Goal: Task Accomplishment & Management: Manage account settings

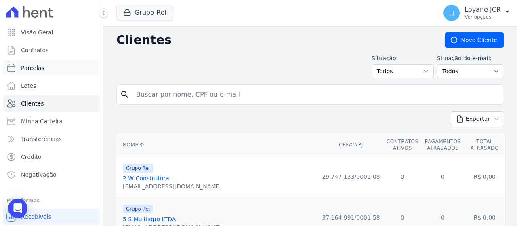
click at [50, 72] on link "Parcelas" at bounding box center [51, 68] width 97 height 16
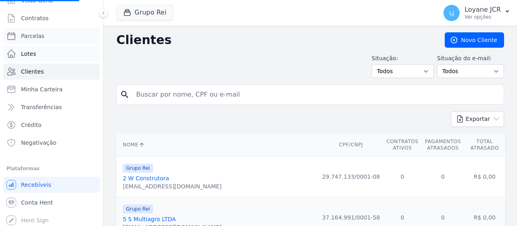
scroll to position [34, 0]
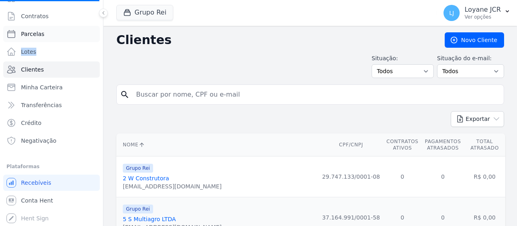
click at [59, 41] on ul "Visão Geral Contratos Parcelas Lotes Clientes Minha Carteira Transferências Cré…" at bounding box center [51, 69] width 97 height 158
select select
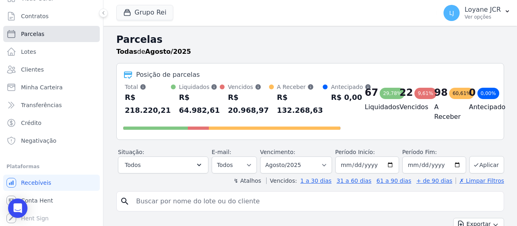
click at [65, 41] on link "Parcelas" at bounding box center [51, 34] width 97 height 16
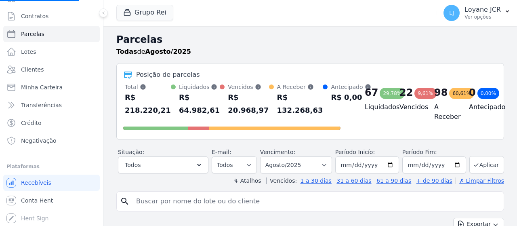
select select
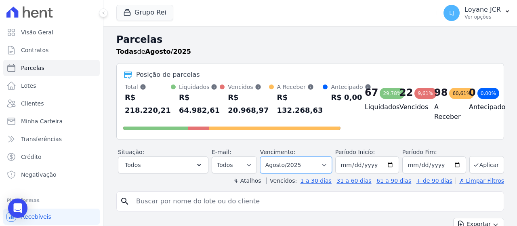
click at [292, 165] on select "Filtrar por período ──────── Todos os meses Janeiro/2020 Fevereiro/2020 Março/2…" at bounding box center [296, 164] width 72 height 17
select select "07/2025"
click at [266, 156] on select "Filtrar por período ──────── Todos os meses Janeiro/2020 Fevereiro/2020 Março/2…" at bounding box center [296, 164] width 72 height 17
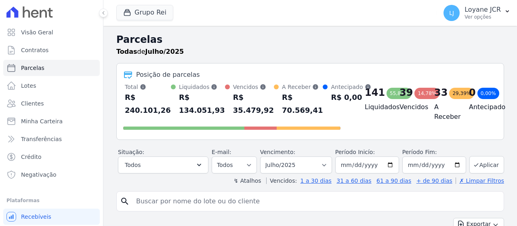
select select
click at [347, 173] on input "[DATE]" at bounding box center [367, 164] width 64 height 17
click at [410, 172] on input "2025-07-31" at bounding box center [434, 164] width 64 height 17
type input "[DATE]"
click at [478, 173] on button "Aplicar" at bounding box center [486, 164] width 35 height 17
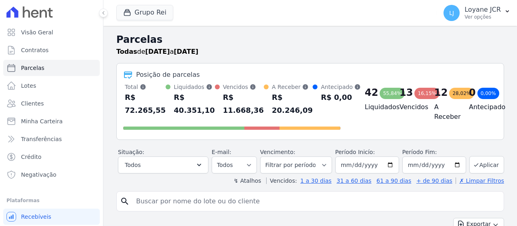
select select
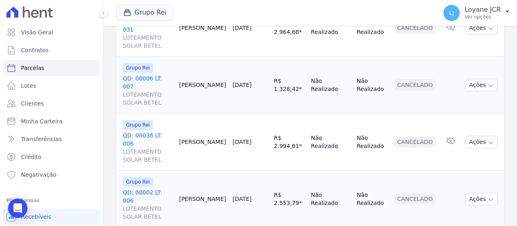
scroll to position [1269, 0]
select select
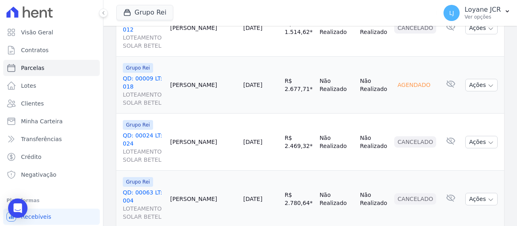
scroll to position [1285, 0]
select select
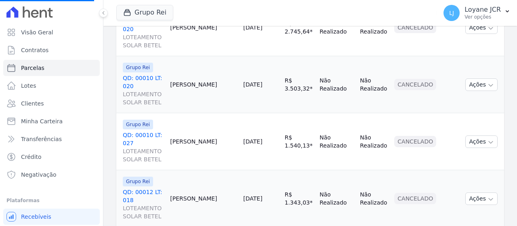
select select
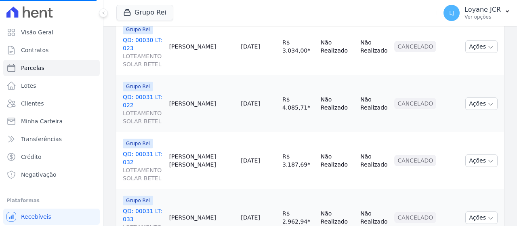
scroll to position [363, 0]
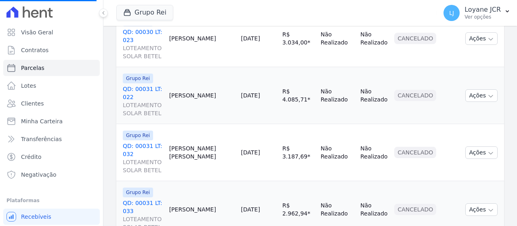
select select
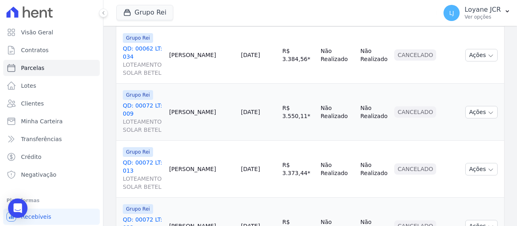
scroll to position [1261, 0]
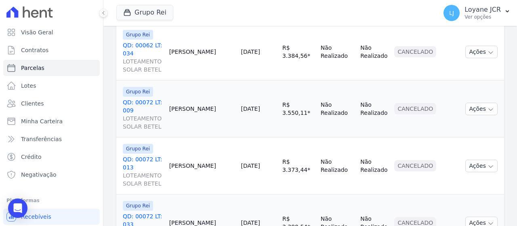
select select
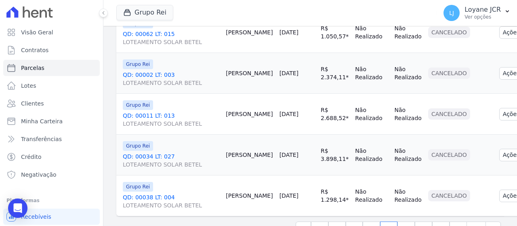
scroll to position [1092, 0]
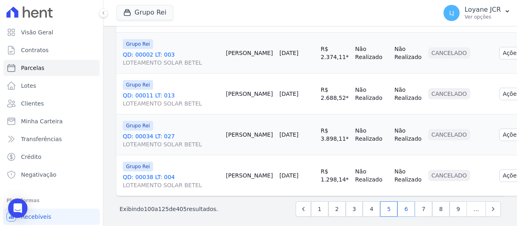
click at [401, 206] on link "6" at bounding box center [405, 208] width 17 height 15
select select
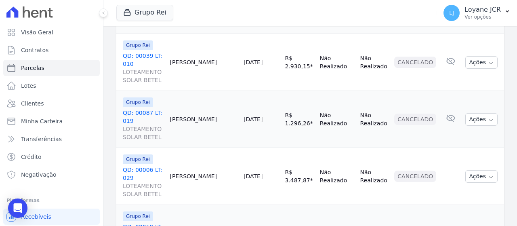
scroll to position [1261, 0]
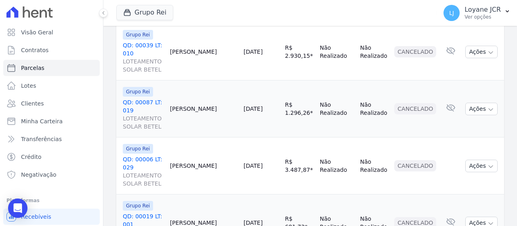
select select
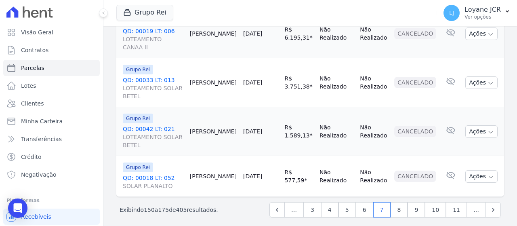
scroll to position [1237, 0]
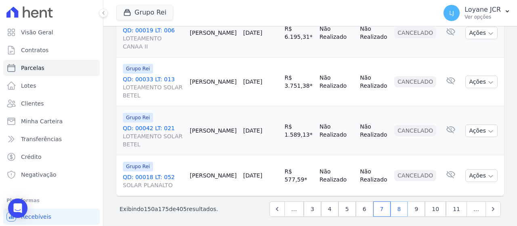
click at [403, 201] on link "8" at bounding box center [399, 208] width 17 height 15
select select
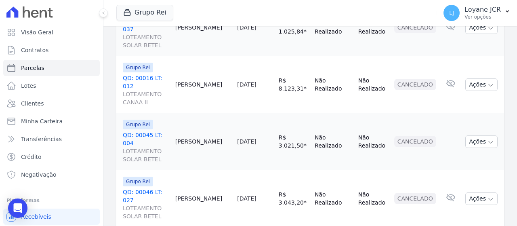
scroll to position [1261, 0]
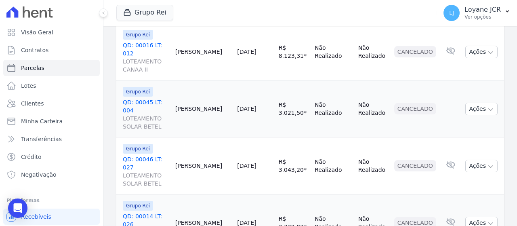
select select
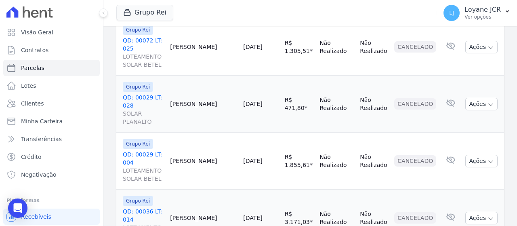
scroll to position [1277, 0]
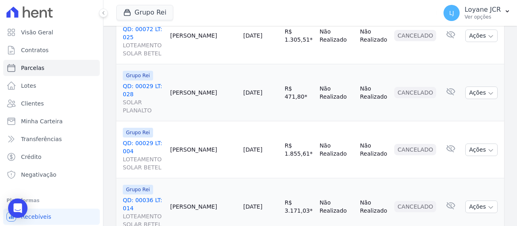
select select
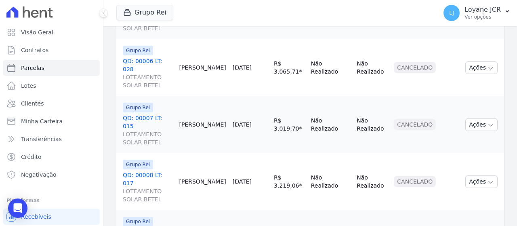
scroll to position [1285, 0]
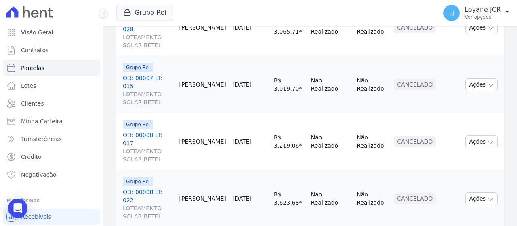
select select
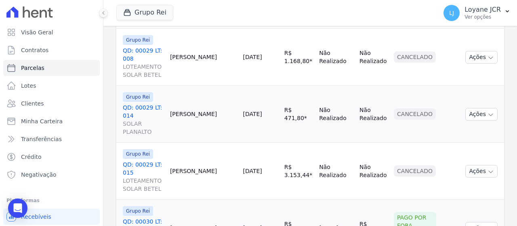
scroll to position [1269, 0]
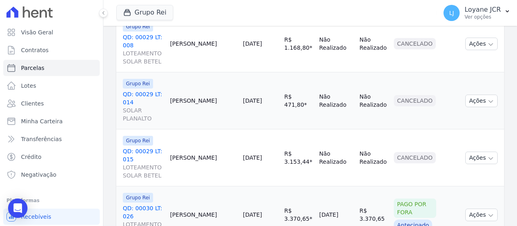
select select
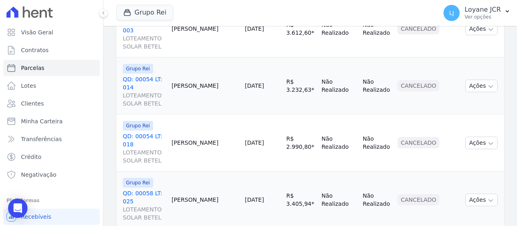
scroll to position [1285, 0]
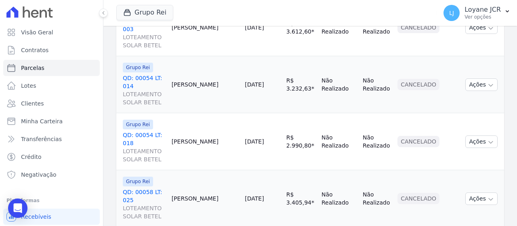
select select
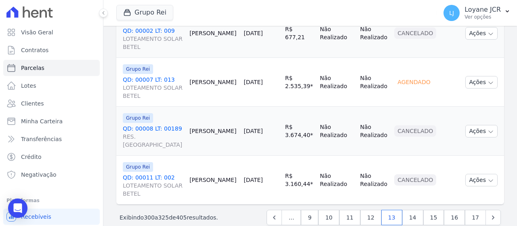
scroll to position [1277, 0]
click at [416, 209] on link "14" at bounding box center [412, 216] width 21 height 15
select select
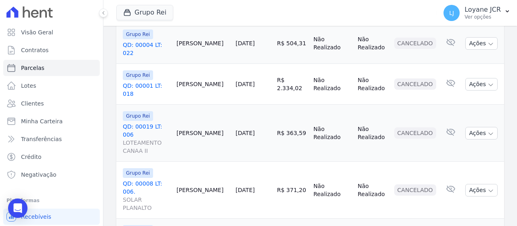
scroll to position [987, 0]
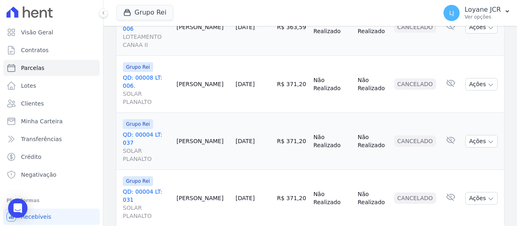
select select
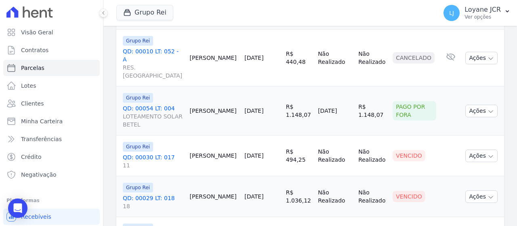
scroll to position [687, 0]
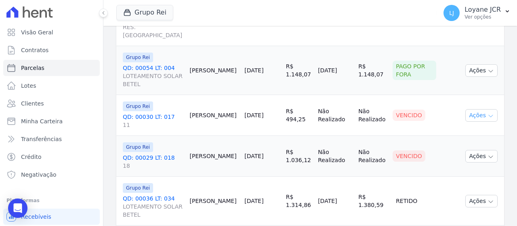
click at [487, 113] on icon "button" at bounding box center [490, 116] width 6 height 6
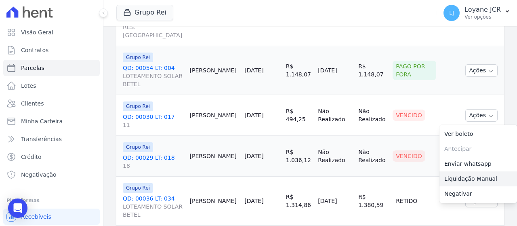
click at [457, 171] on link "Liquidação Manual" at bounding box center [478, 178] width 78 height 15
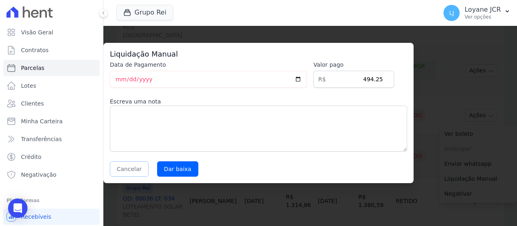
click at [137, 166] on button "Cancelar" at bounding box center [129, 168] width 39 height 15
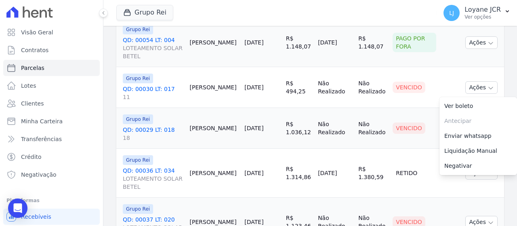
scroll to position [727, 0]
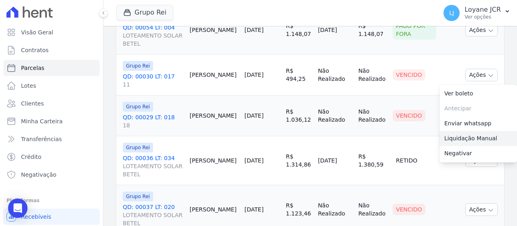
click at [468, 131] on link "Liquidação Manual" at bounding box center [478, 138] width 78 height 15
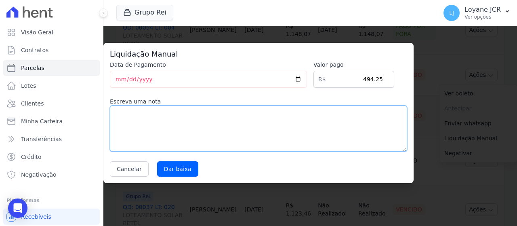
click at [207, 122] on textarea at bounding box center [258, 128] width 297 height 46
type textarea "PAGO POR FORA"
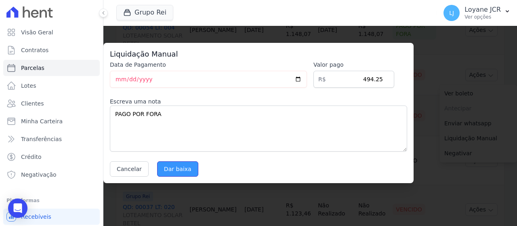
click at [182, 168] on input "Dar baixa" at bounding box center [177, 168] width 41 height 15
select select
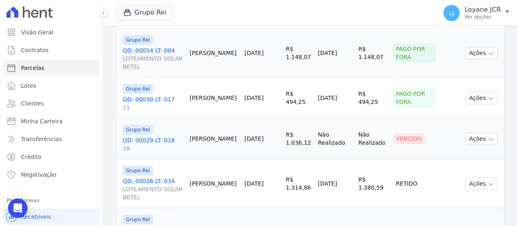
scroll to position [767, 0]
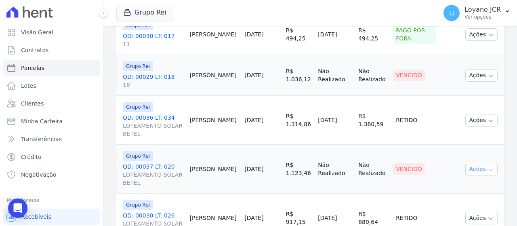
click at [488, 163] on button "Ações" at bounding box center [481, 169] width 32 height 13
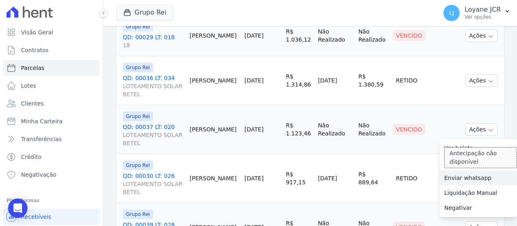
scroll to position [808, 0]
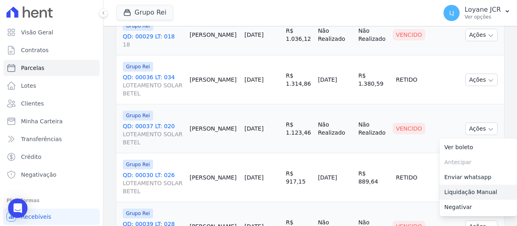
click at [466, 185] on link "Liquidação Manual" at bounding box center [478, 192] width 78 height 15
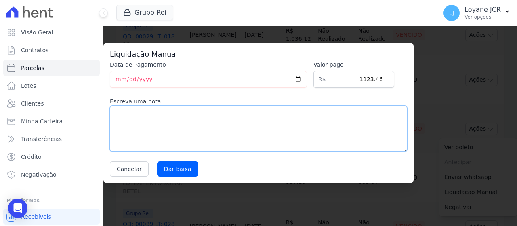
click at [185, 124] on textarea at bounding box center [258, 128] width 297 height 46
type textarea "PAGO POR FORA"
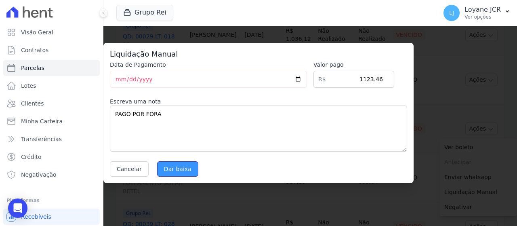
click at [183, 170] on input "Dar baixa" at bounding box center [177, 168] width 41 height 15
select select
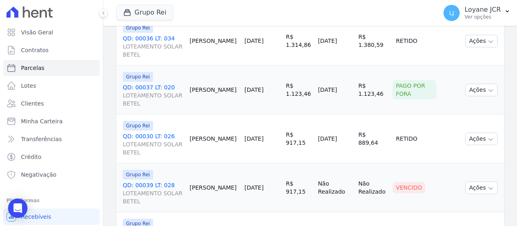
scroll to position [888, 0]
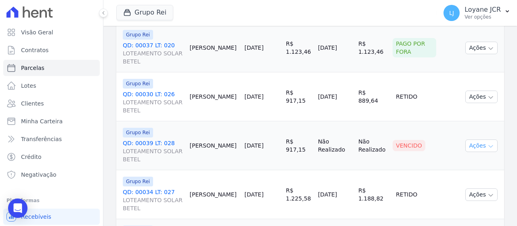
click at [466, 139] on button "Ações" at bounding box center [481, 145] width 32 height 13
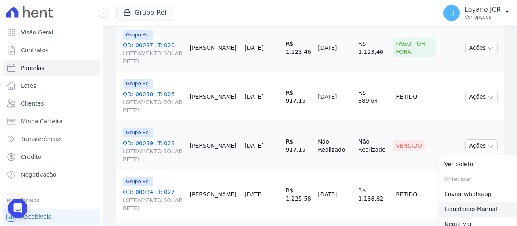
click at [477, 202] on link "Liquidação Manual" at bounding box center [478, 209] width 78 height 15
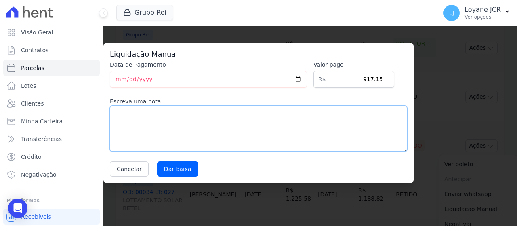
click at [147, 116] on textarea at bounding box center [258, 128] width 297 height 46
type textarea "PAGO POR FORA"
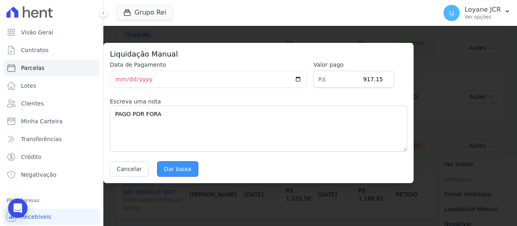
click at [179, 172] on input "Dar baixa" at bounding box center [177, 168] width 41 height 15
select select
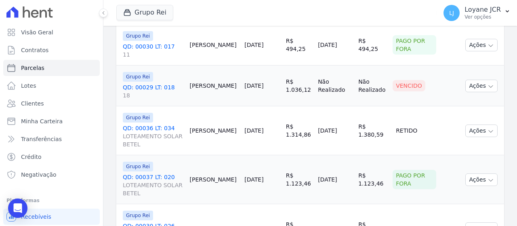
scroll to position [767, 0]
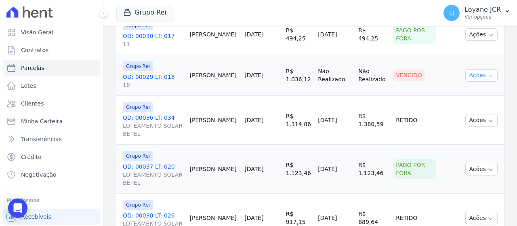
click at [482, 69] on button "Ações" at bounding box center [481, 75] width 32 height 13
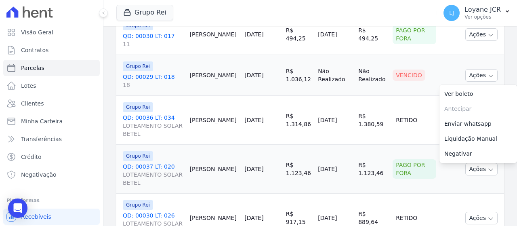
click at [470, 131] on link "Liquidação Manual" at bounding box center [478, 138] width 78 height 15
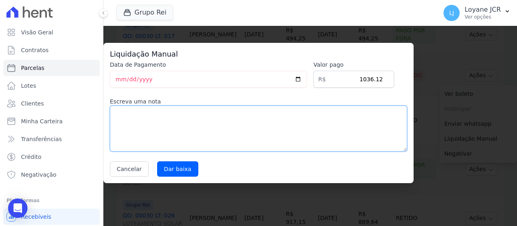
click at [166, 122] on textarea at bounding box center [258, 128] width 297 height 46
type textarea "PAGO POR FORA"
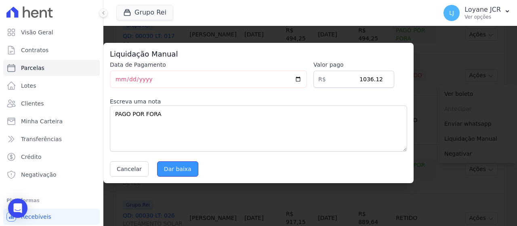
click at [181, 172] on input "Dar baixa" at bounding box center [177, 168] width 41 height 15
select select
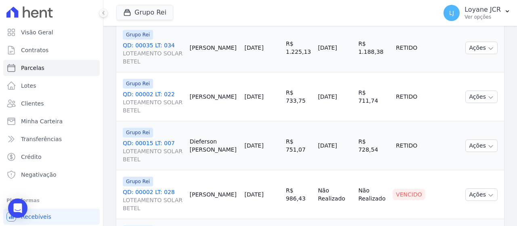
scroll to position [1197, 0]
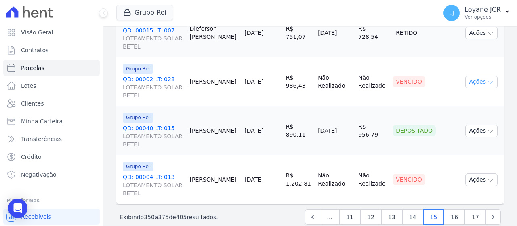
click at [478, 76] on button "Ações" at bounding box center [481, 82] width 32 height 13
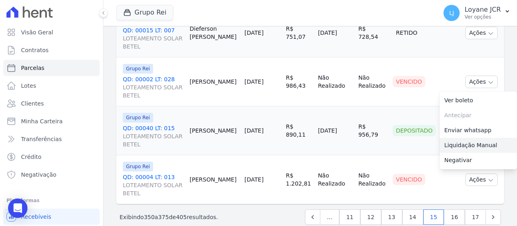
click at [448, 138] on link "Liquidação Manual" at bounding box center [478, 145] width 78 height 15
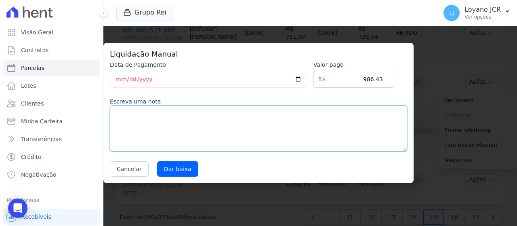
click at [231, 131] on textarea at bounding box center [258, 128] width 297 height 46
type textarea "PAGO POR FORA"
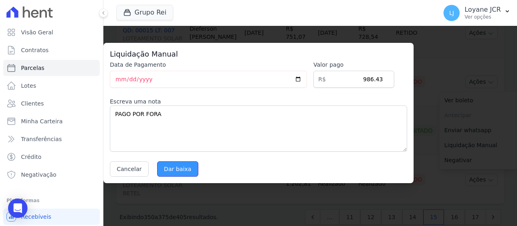
click at [170, 164] on input "Dar baixa" at bounding box center [177, 168] width 41 height 15
select select
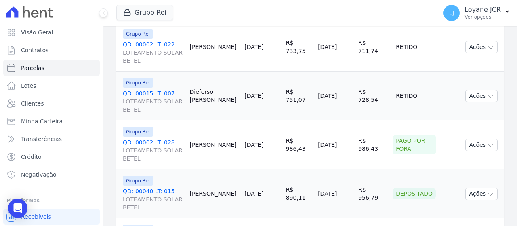
scroll to position [1197, 0]
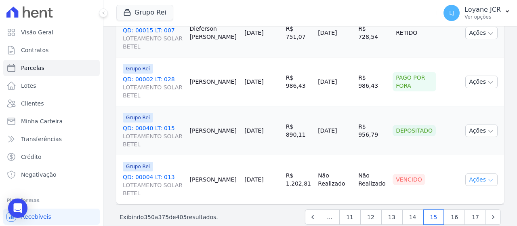
click at [482, 173] on button "Ações" at bounding box center [481, 179] width 32 height 13
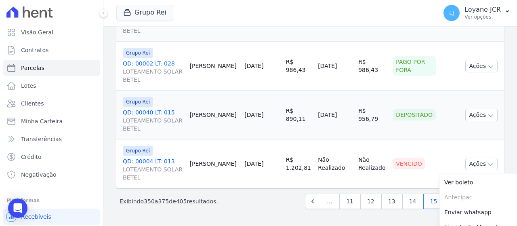
scroll to position [1224, 0]
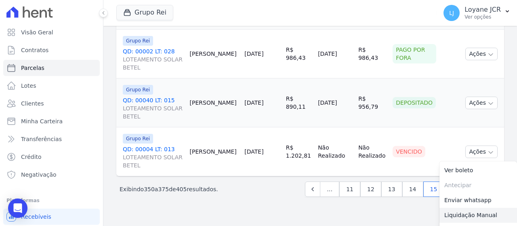
click at [472, 208] on link "Liquidação Manual" at bounding box center [478, 215] width 78 height 15
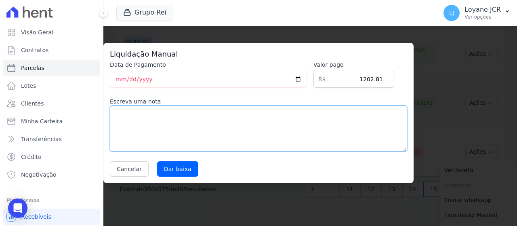
click at [141, 115] on textarea at bounding box center [258, 128] width 297 height 46
type textarea "PAGO POR FORA"
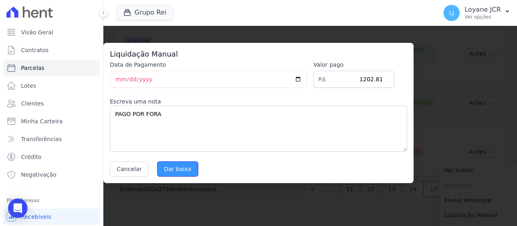
click at [165, 172] on input "Dar baixa" at bounding box center [177, 168] width 41 height 15
select select
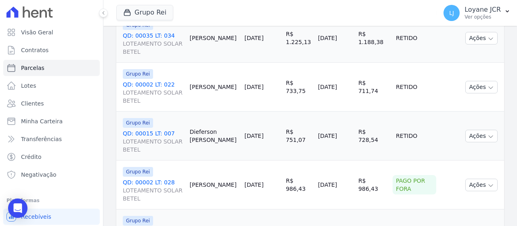
scroll to position [1197, 0]
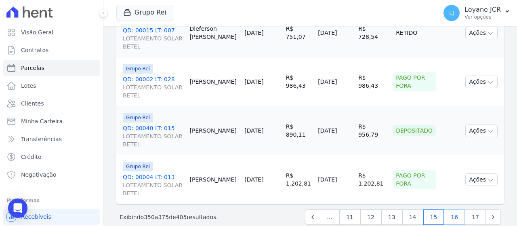
click at [452, 209] on link "16" at bounding box center [454, 216] width 21 height 15
select select
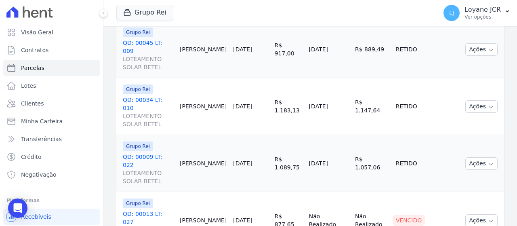
scroll to position [1285, 0]
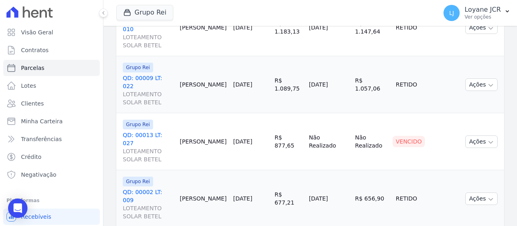
select select
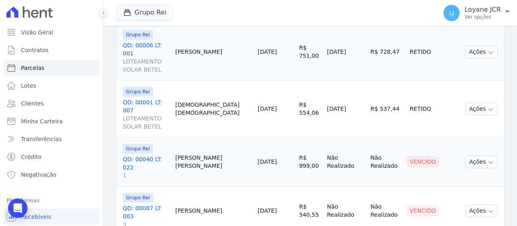
scroll to position [295, 0]
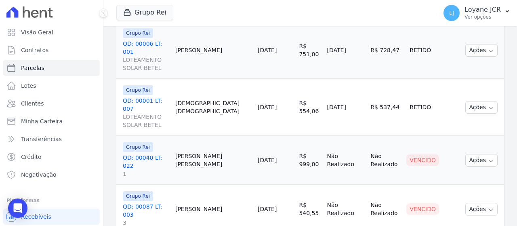
select select
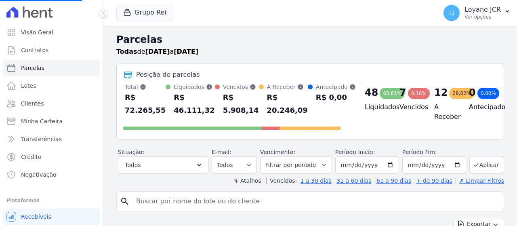
select select
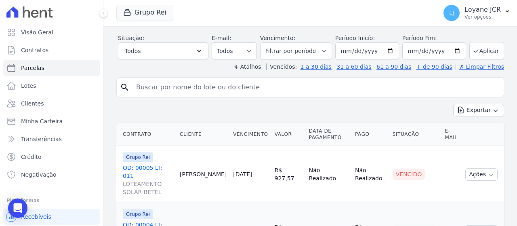
scroll to position [162, 0]
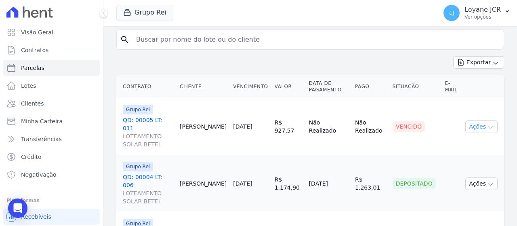
click at [482, 126] on button "Ações" at bounding box center [481, 126] width 32 height 13
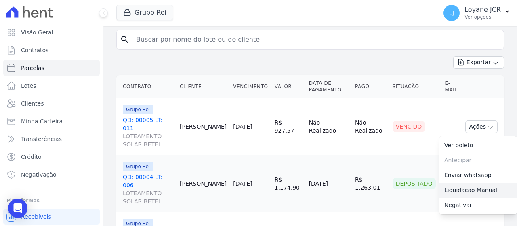
click at [456, 183] on link "Liquidação Manual" at bounding box center [478, 190] width 78 height 15
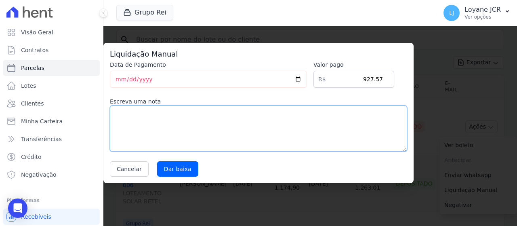
click at [214, 115] on textarea at bounding box center [258, 128] width 297 height 46
type textarea "PAGO POR FORA"
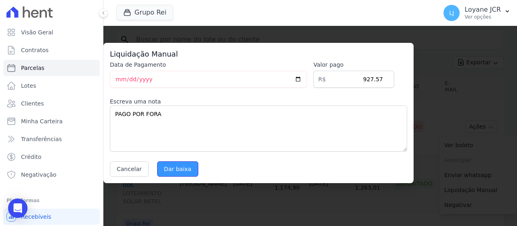
click at [174, 170] on input "Dar baixa" at bounding box center [177, 168] width 41 height 15
select select
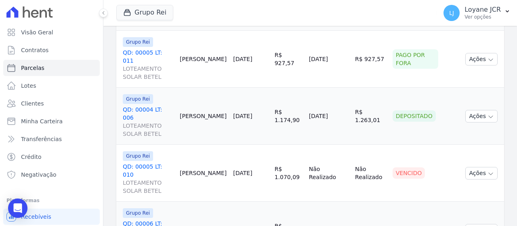
scroll to position [242, 0]
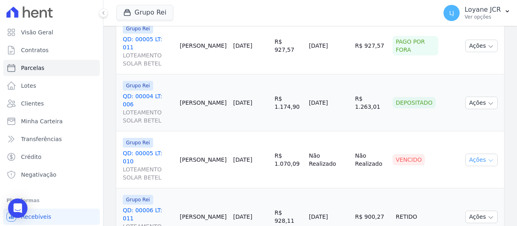
click at [474, 153] on button "Ações" at bounding box center [481, 159] width 32 height 13
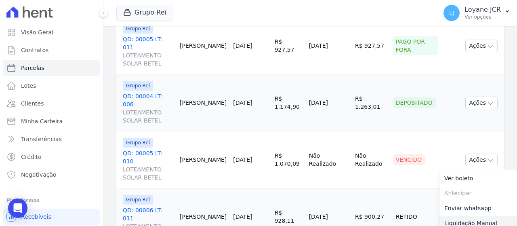
click at [467, 216] on link "Liquidação Manual" at bounding box center [478, 223] width 78 height 15
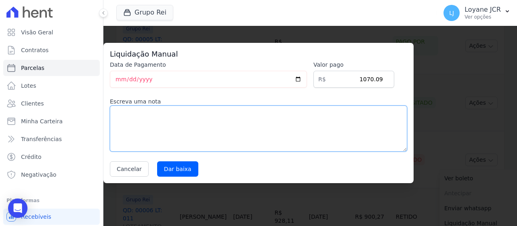
click at [304, 142] on textarea at bounding box center [258, 128] width 297 height 46
type textarea "PAGO POR FORA"
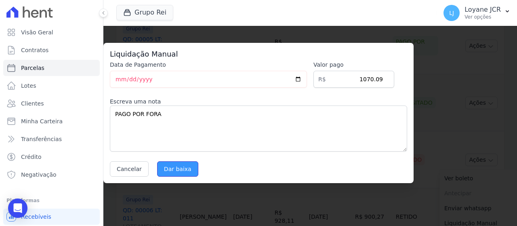
drag, startPoint x: 176, startPoint y: 166, endPoint x: 173, endPoint y: 169, distance: 4.6
click at [174, 166] on input "Dar baixa" at bounding box center [177, 168] width 41 height 15
select select
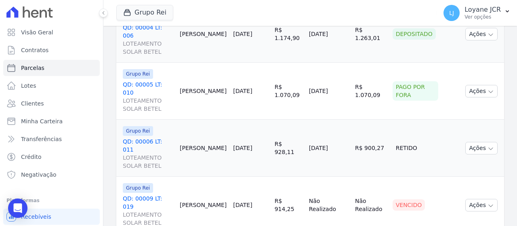
scroll to position [363, 0]
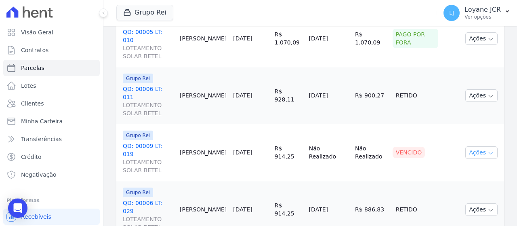
click at [487, 150] on icon "button" at bounding box center [490, 153] width 6 height 6
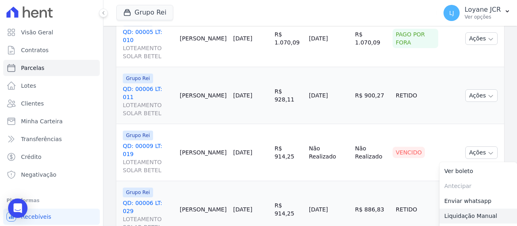
click at [454, 208] on link "Liquidação Manual" at bounding box center [478, 215] width 78 height 15
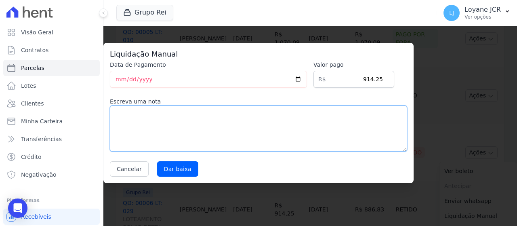
click at [262, 136] on textarea at bounding box center [258, 128] width 297 height 46
type textarea "PAGO POR FORA"
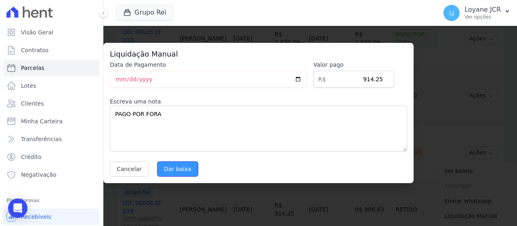
click at [166, 173] on input "Dar baixa" at bounding box center [177, 168] width 41 height 15
select select
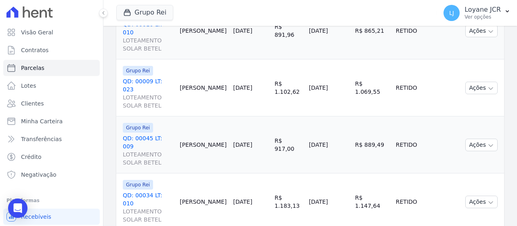
scroll to position [1084, 0]
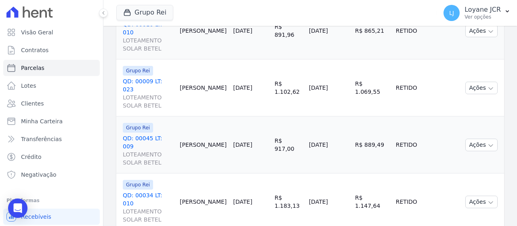
scroll to position [1124, 0]
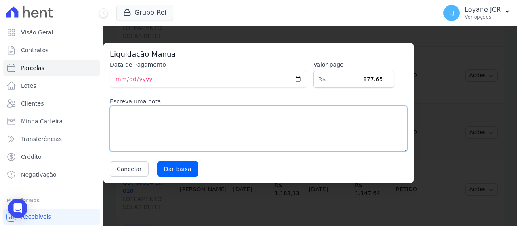
click at [257, 141] on textarea at bounding box center [258, 128] width 297 height 46
type textarea "PAGO POR FORA"
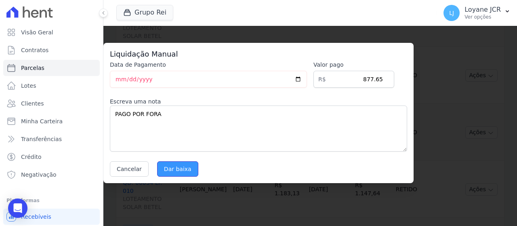
click at [182, 165] on input "Dar baixa" at bounding box center [177, 168] width 41 height 15
select select
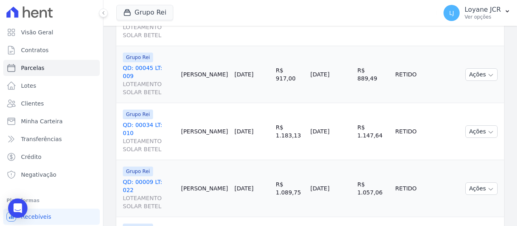
scroll to position [1285, 0]
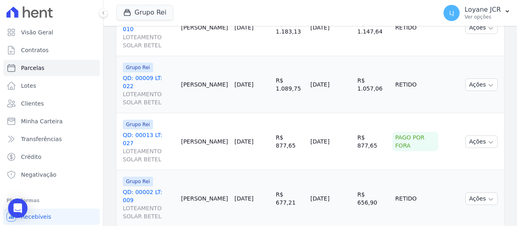
select select
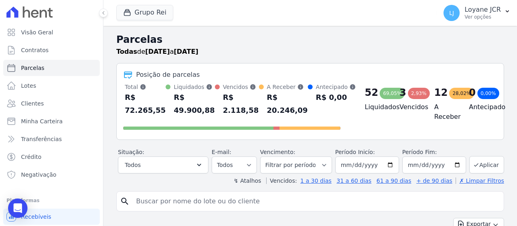
click at [471, 206] on input "search" at bounding box center [315, 201] width 369 height 16
click at [470, 206] on input "search" at bounding box center [315, 201] width 369 height 16
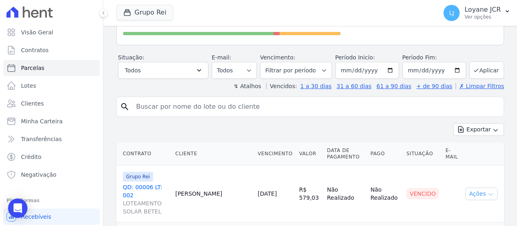
scroll to position [121, 0]
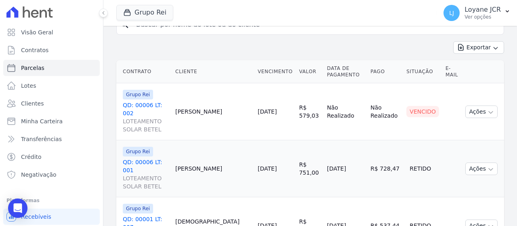
scroll to position [174, 0]
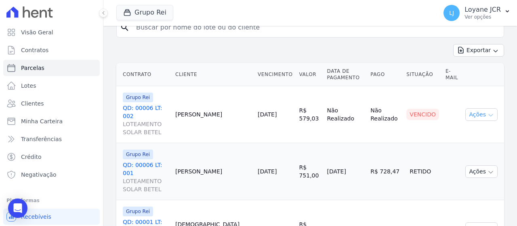
click at [475, 112] on button "Ações" at bounding box center [481, 114] width 32 height 13
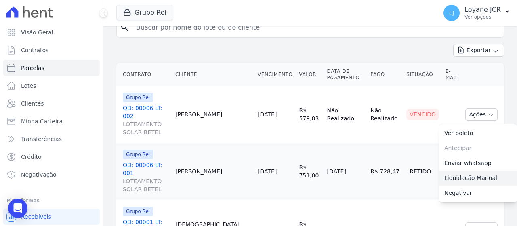
click at [464, 175] on link "Liquidação Manual" at bounding box center [478, 177] width 78 height 15
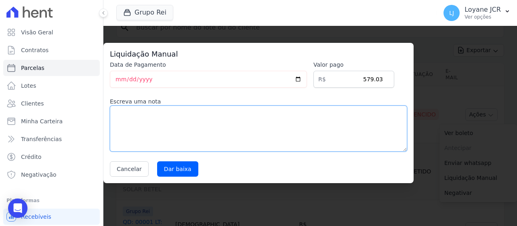
click at [274, 113] on textarea at bounding box center [258, 128] width 297 height 46
type textarea "PAGO POR FORA"
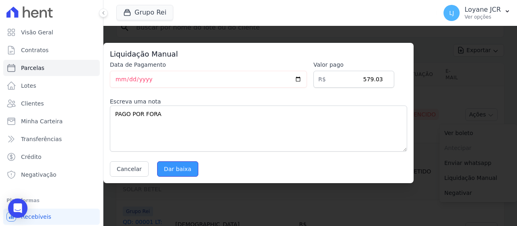
click at [170, 170] on input "Dar baixa" at bounding box center [177, 168] width 41 height 15
select select
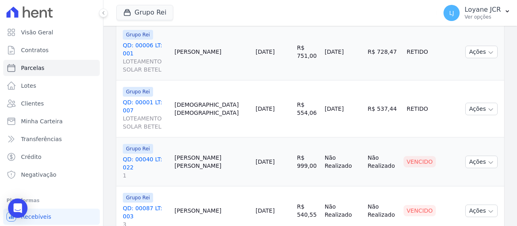
scroll to position [295, 0]
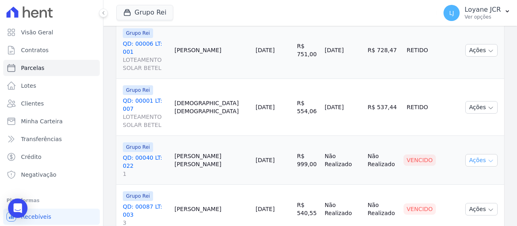
click at [479, 154] on button "Ações" at bounding box center [481, 160] width 32 height 13
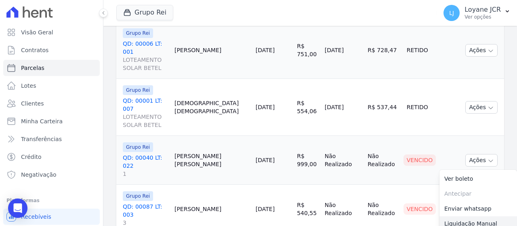
click at [451, 216] on link "Liquidação Manual" at bounding box center [478, 223] width 78 height 15
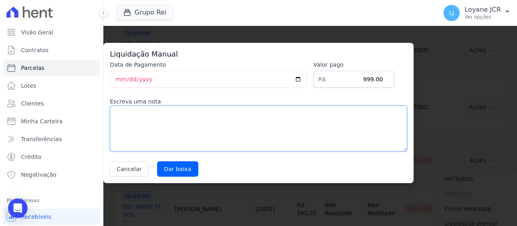
click at [176, 121] on textarea at bounding box center [258, 128] width 297 height 46
type textarea "PAGO POR FORA"
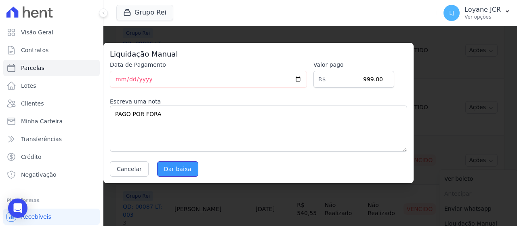
click at [169, 173] on input "Dar baixa" at bounding box center [177, 168] width 41 height 15
select select
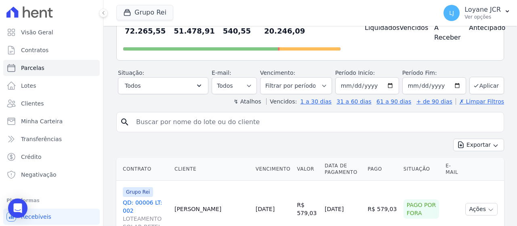
scroll to position [283, 0]
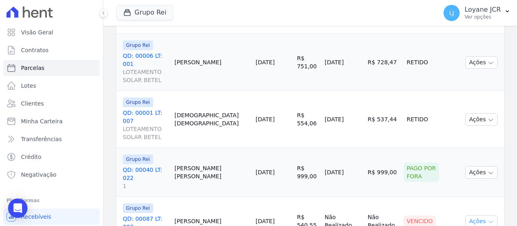
click at [487, 218] on icon "button" at bounding box center [490, 221] width 6 height 6
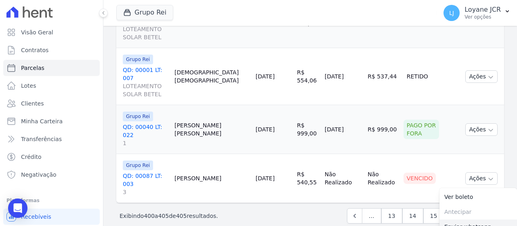
scroll to position [327, 0]
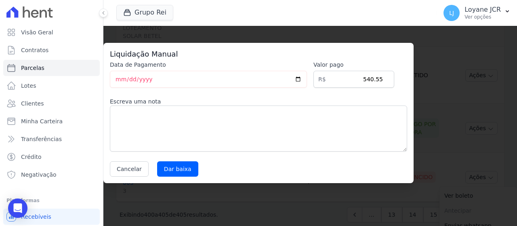
click at [254, 106] on div "Escreva uma nota" at bounding box center [258, 124] width 297 height 54
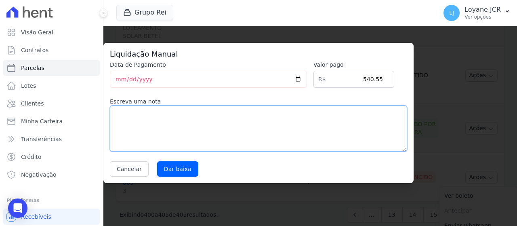
click at [256, 117] on textarea at bounding box center [258, 128] width 297 height 46
type textarea "PAGO POR FORA"
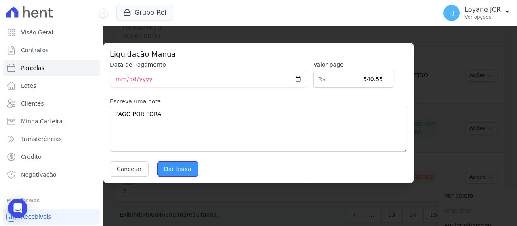
click at [178, 164] on input "Dar baixa" at bounding box center [177, 168] width 41 height 15
select select
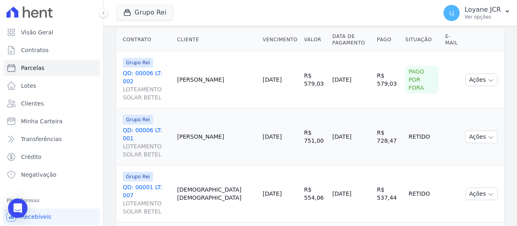
scroll to position [242, 0]
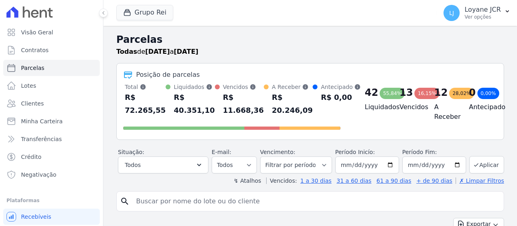
select select
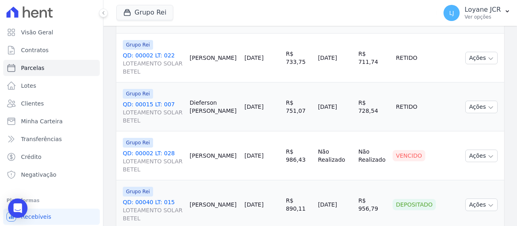
scroll to position [1116, 0]
